Goal: Transaction & Acquisition: Purchase product/service

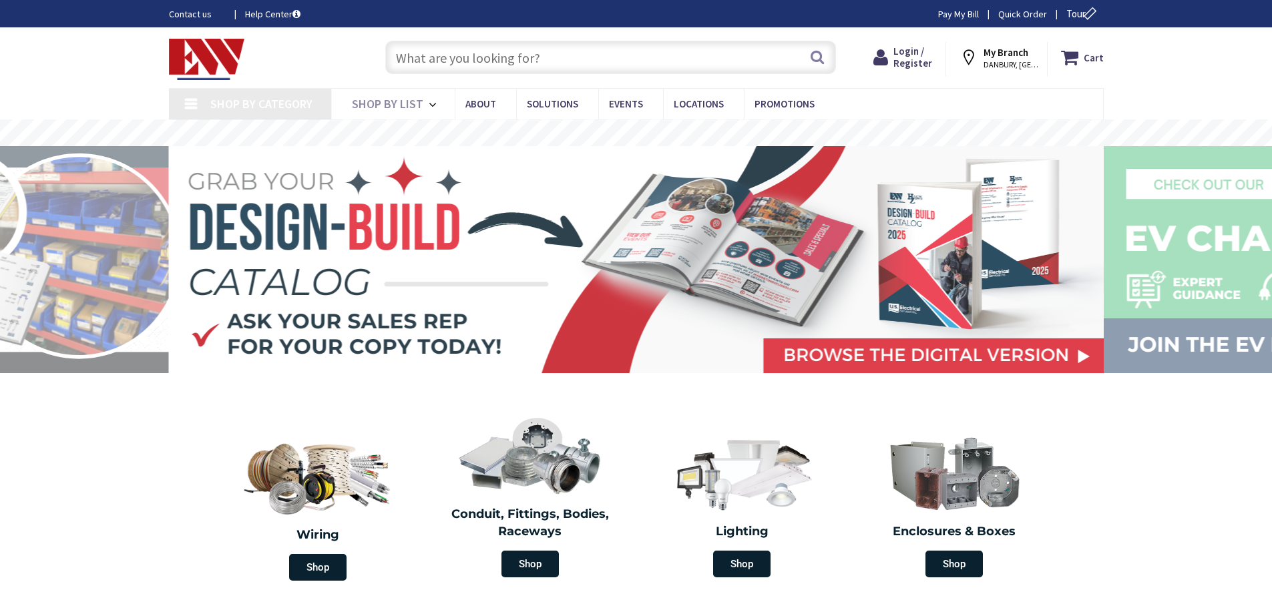
click at [413, 66] on input "text" at bounding box center [610, 57] width 451 height 33
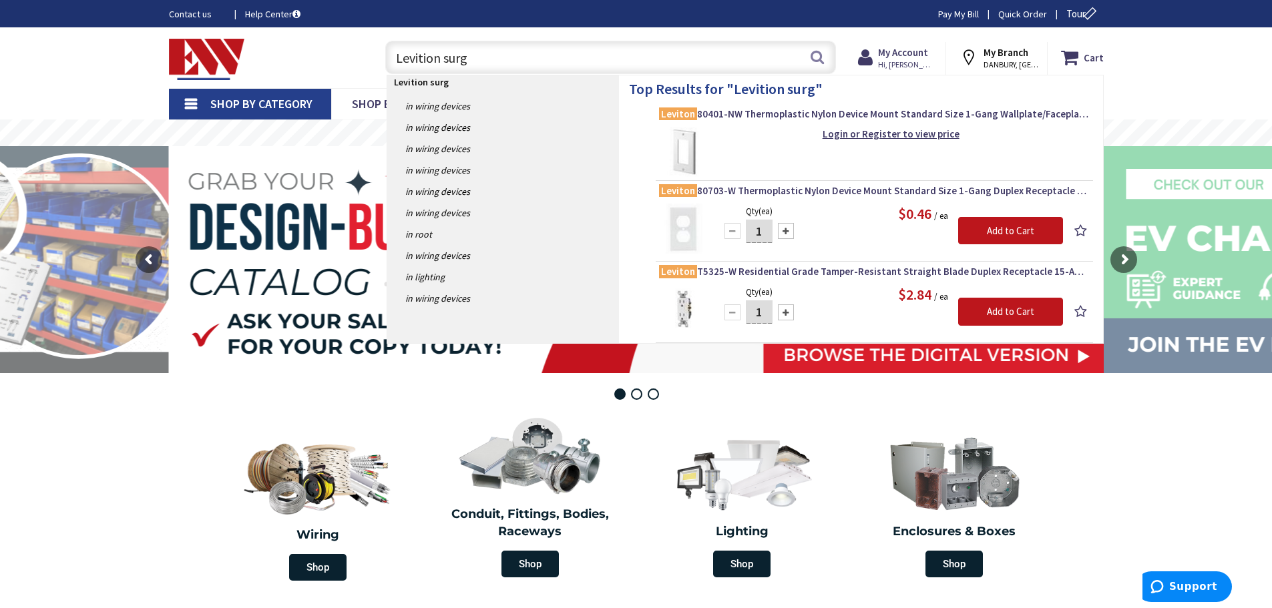
type input "Levition surge"
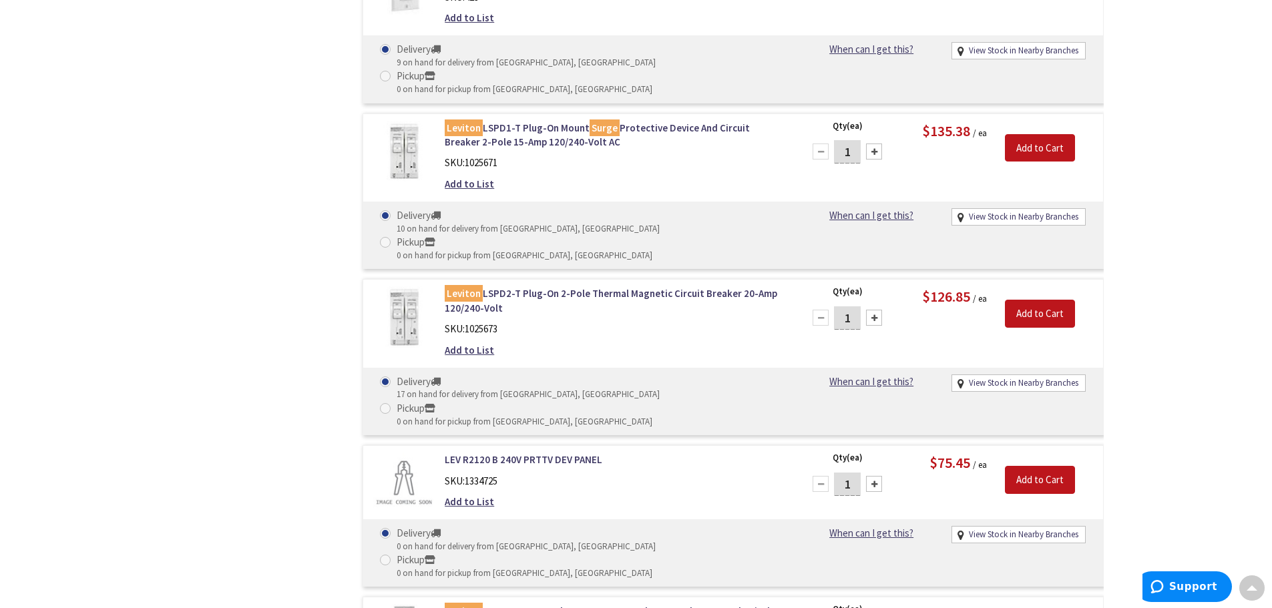
scroll to position [801, 0]
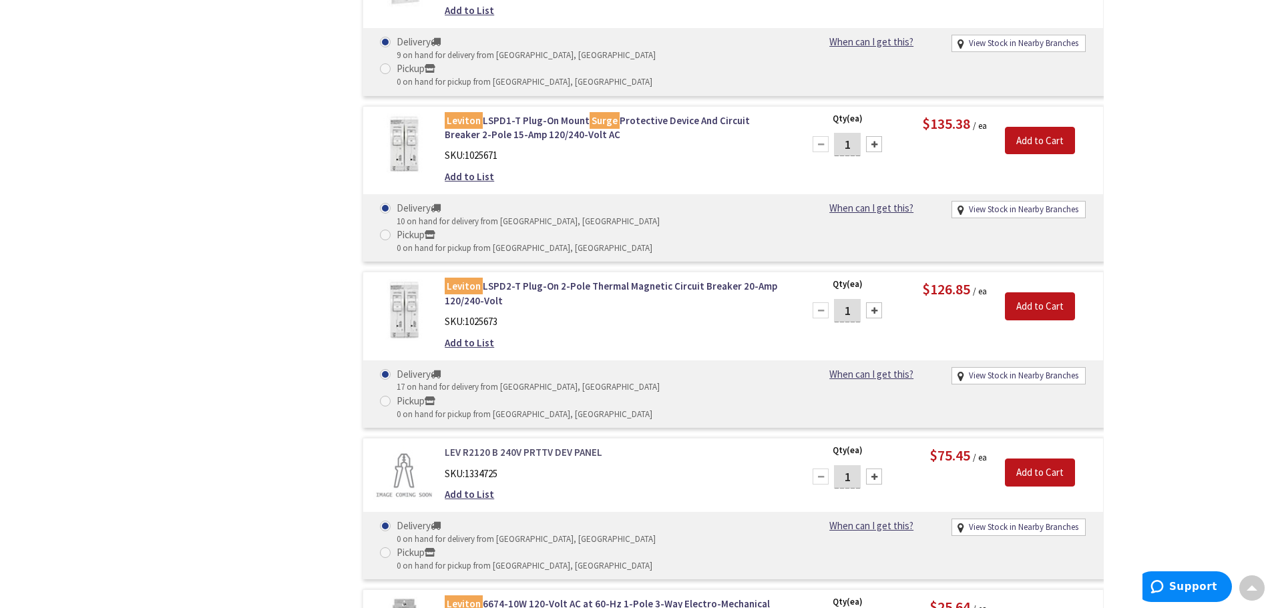
click at [510, 445] on link "LEV R2120 B 240V PRTTV DEV PANEL" at bounding box center [615, 452] width 340 height 14
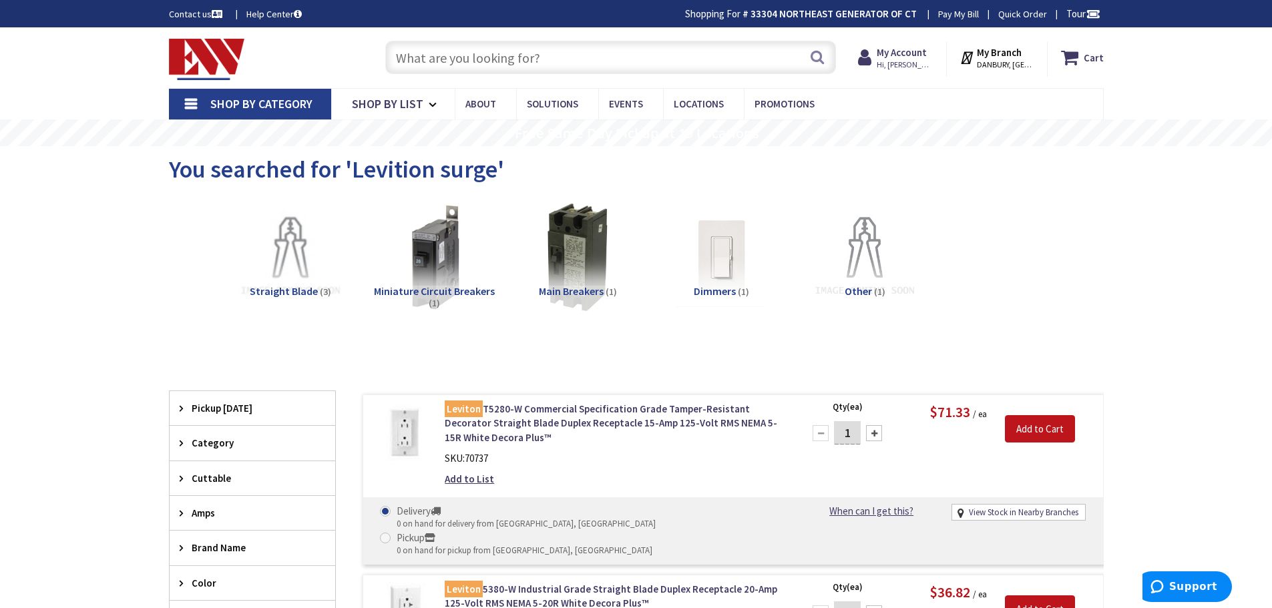
click at [420, 53] on input "text" at bounding box center [610, 57] width 451 height 33
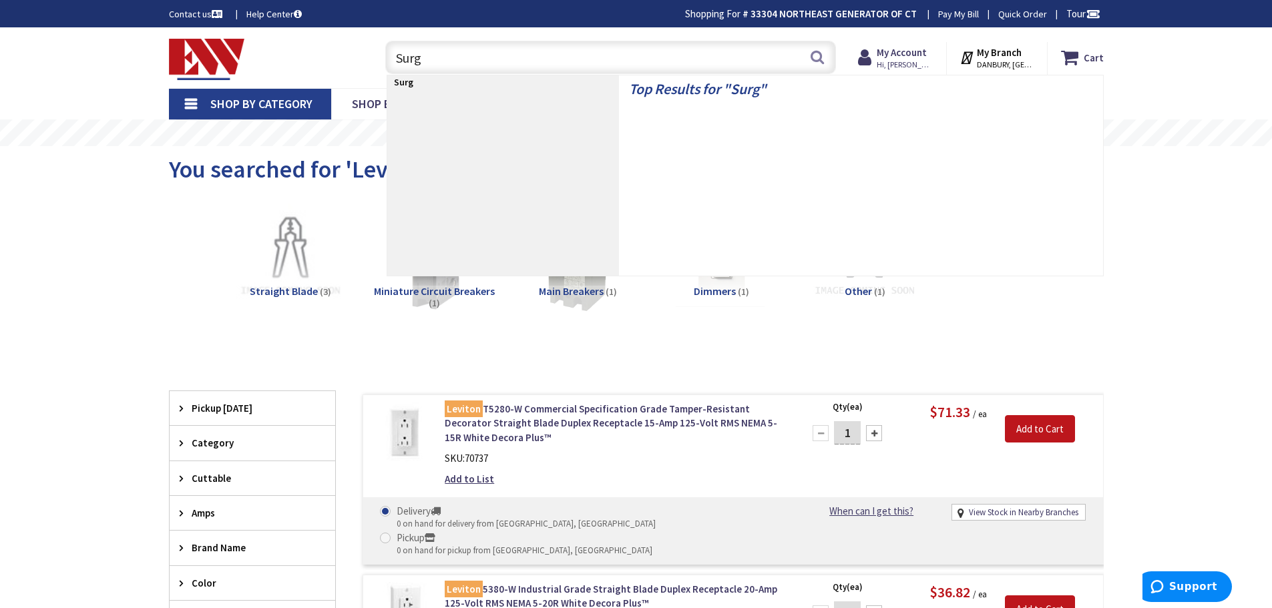
type input "Surge"
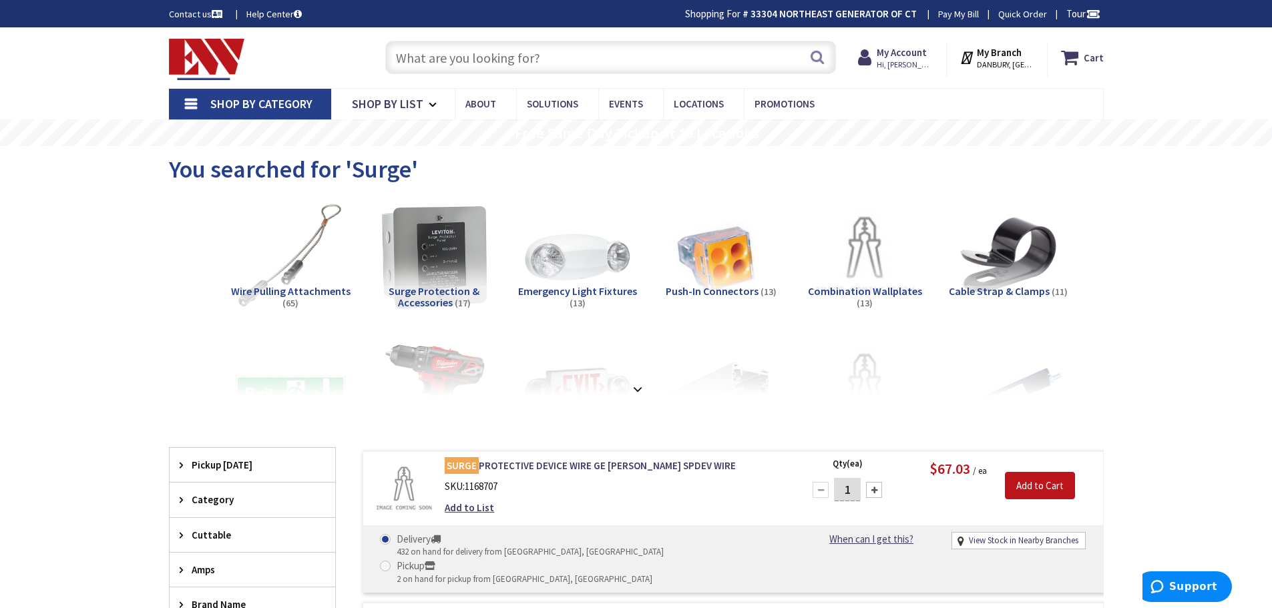
click at [411, 279] on img at bounding box center [433, 257] width 121 height 121
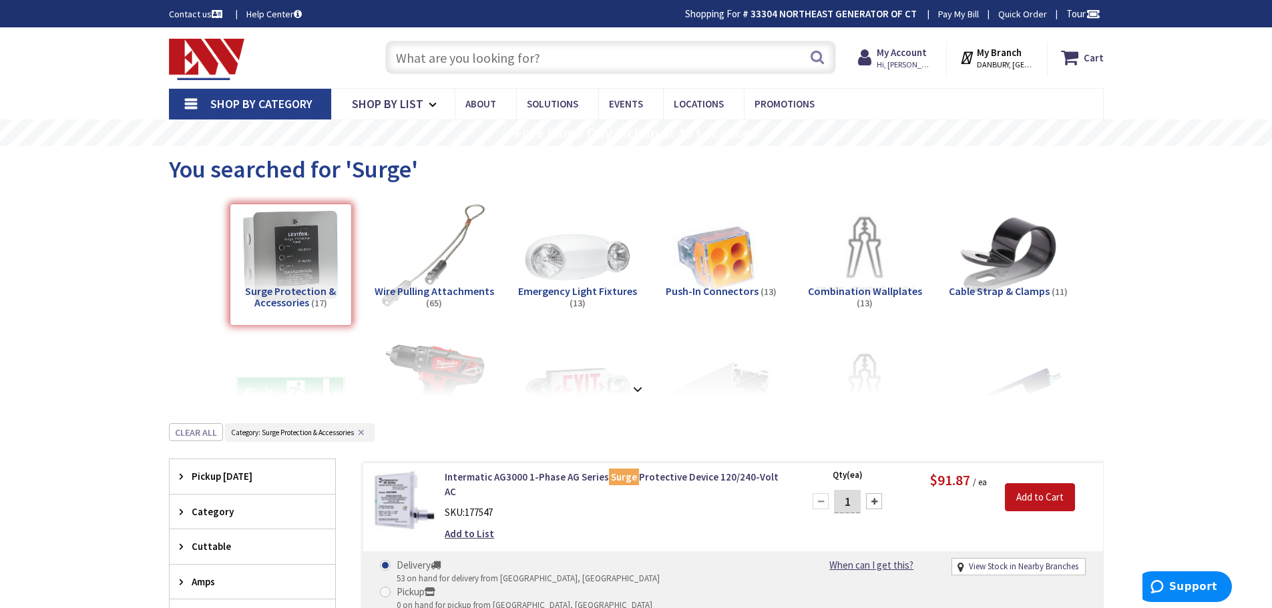
click at [439, 69] on input "text" at bounding box center [610, 57] width 451 height 33
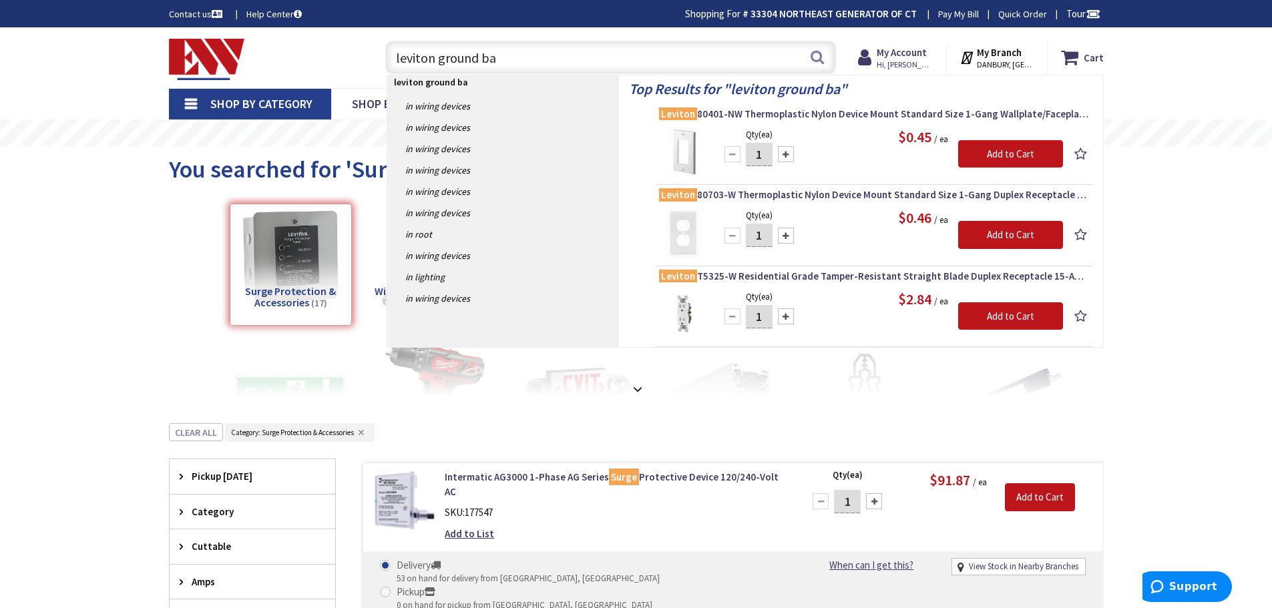
type input "leviton ground bar"
